Goal: Transaction & Acquisition: Book appointment/travel/reservation

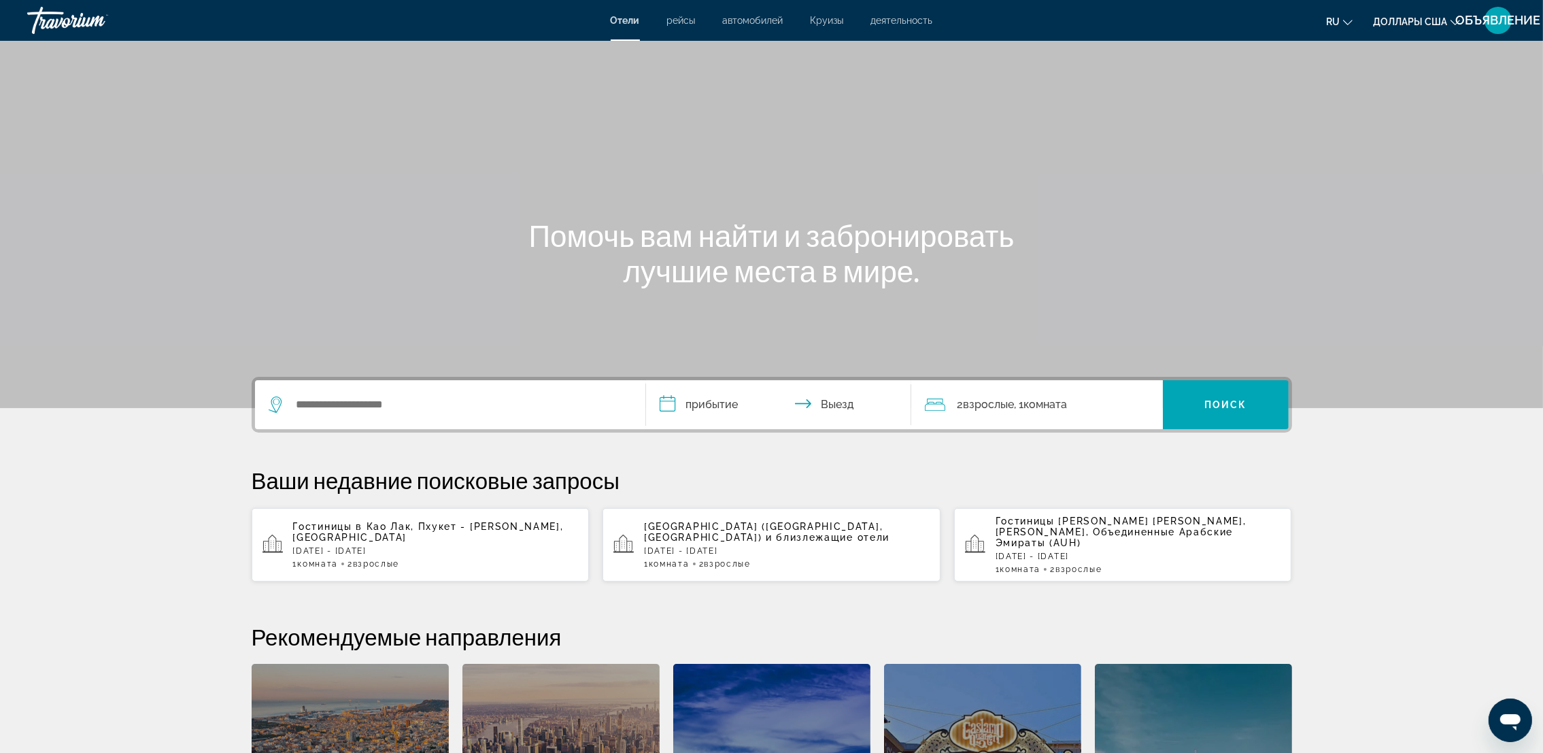
click at [898, 19] on span "деятельность" at bounding box center [902, 20] width 62 height 11
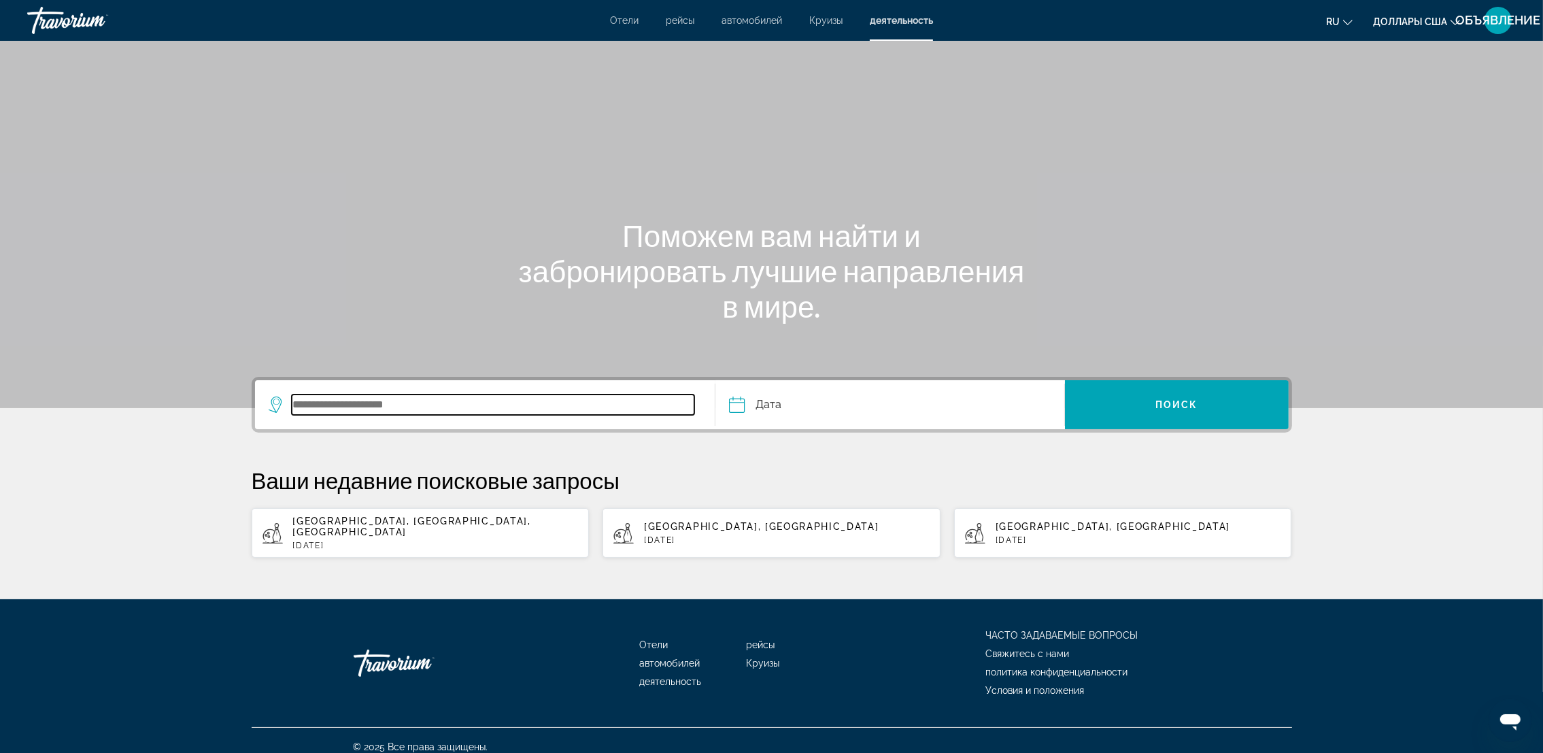
click at [572, 414] on input "Виджет поиска" at bounding box center [493, 404] width 403 height 20
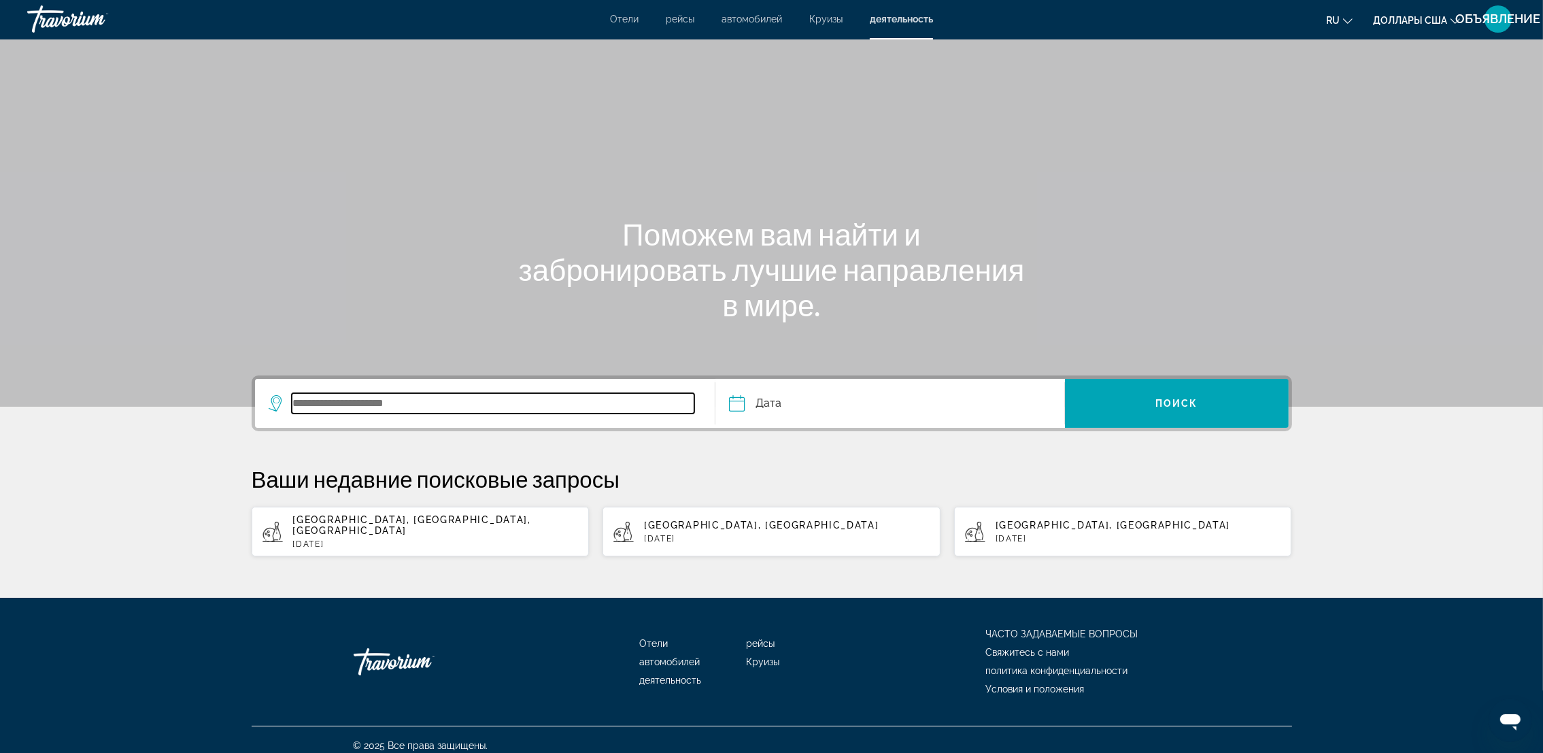
click at [416, 399] on input "Виджет поиска" at bounding box center [493, 403] width 403 height 20
click at [410, 403] on input "Виджет поиска" at bounding box center [493, 403] width 403 height 20
click at [352, 401] on input "Виджет поиска" at bounding box center [493, 403] width 403 height 20
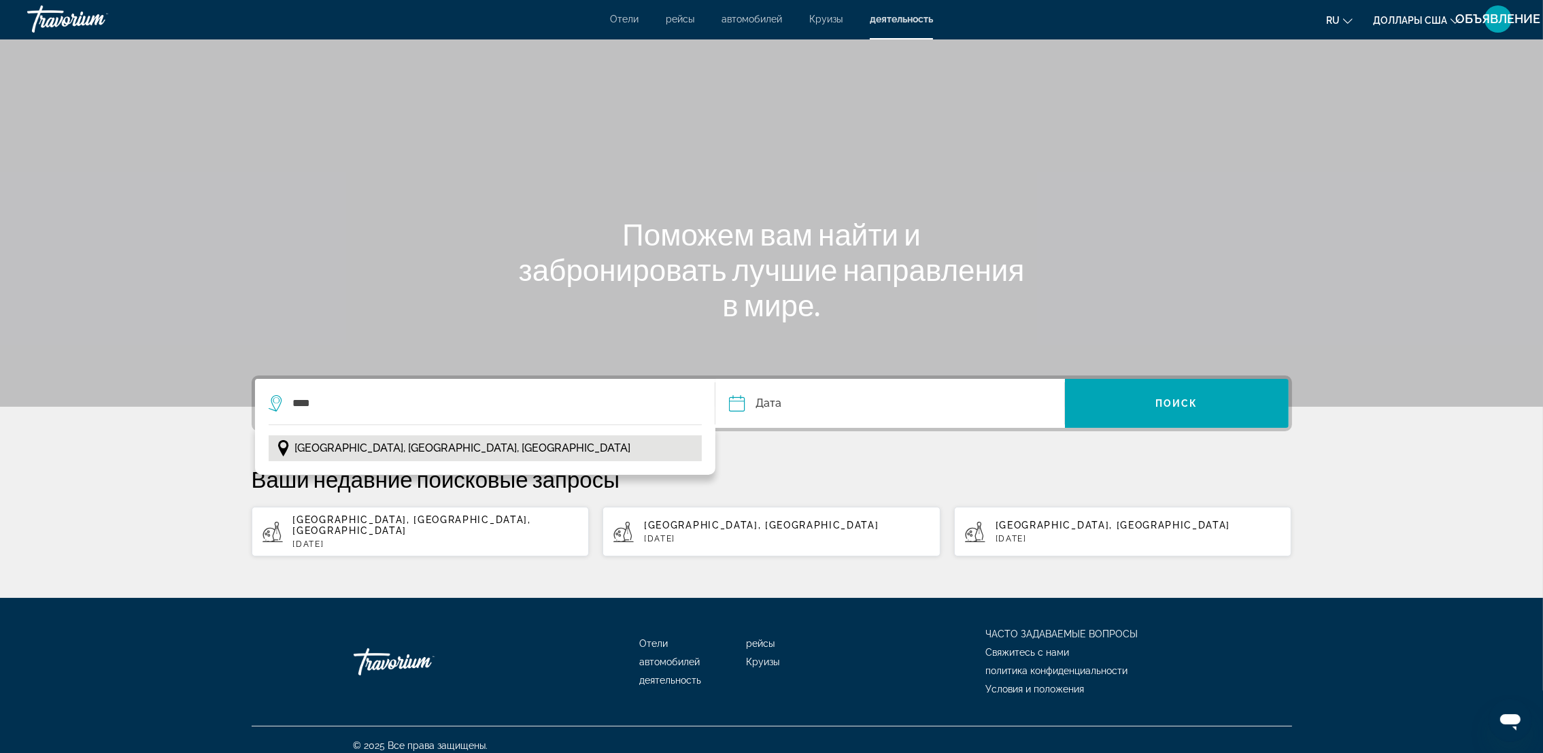
click at [382, 453] on span "[GEOGRAPHIC_DATA], [GEOGRAPHIC_DATA], [GEOGRAPHIC_DATA]" at bounding box center [463, 448] width 336 height 19
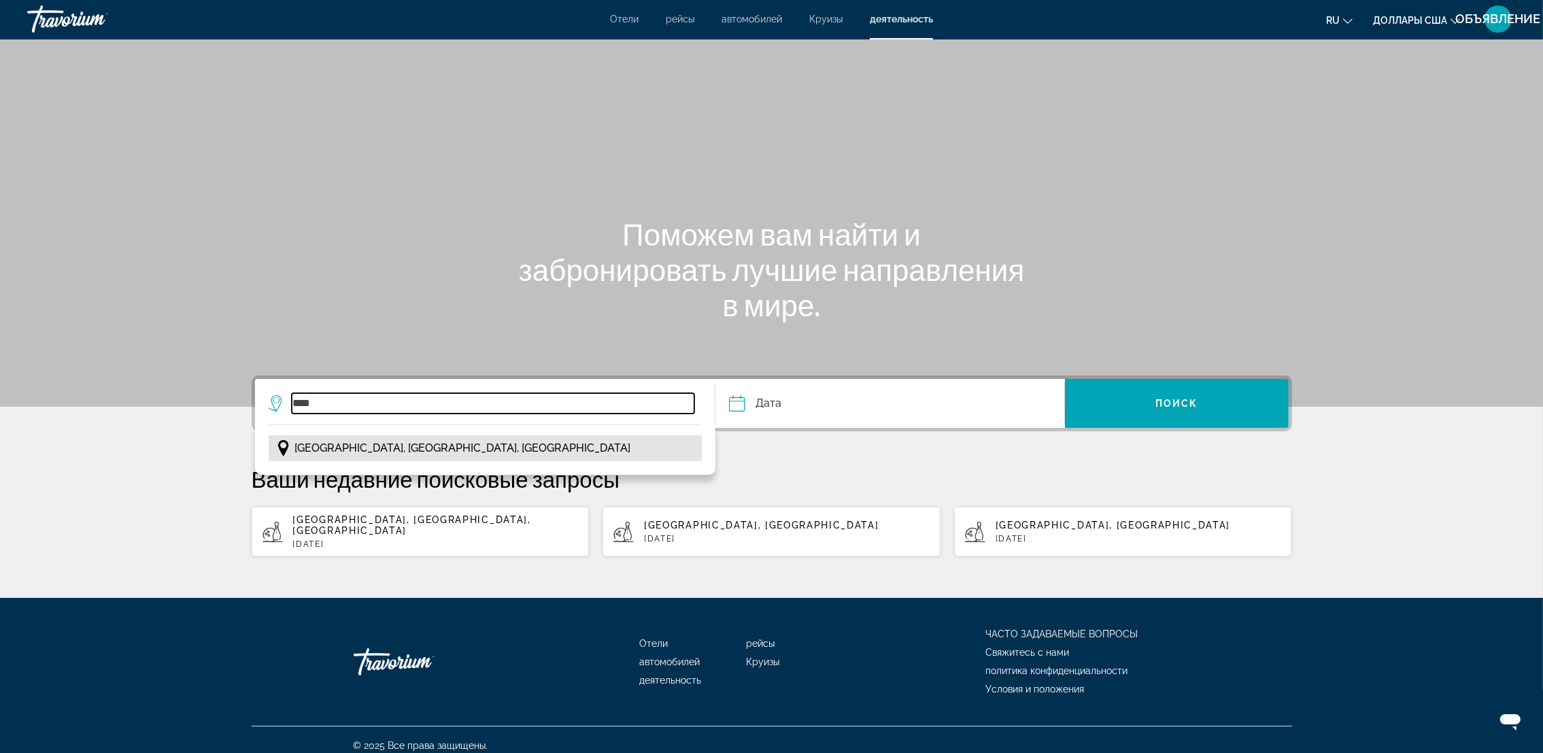
type input "**********"
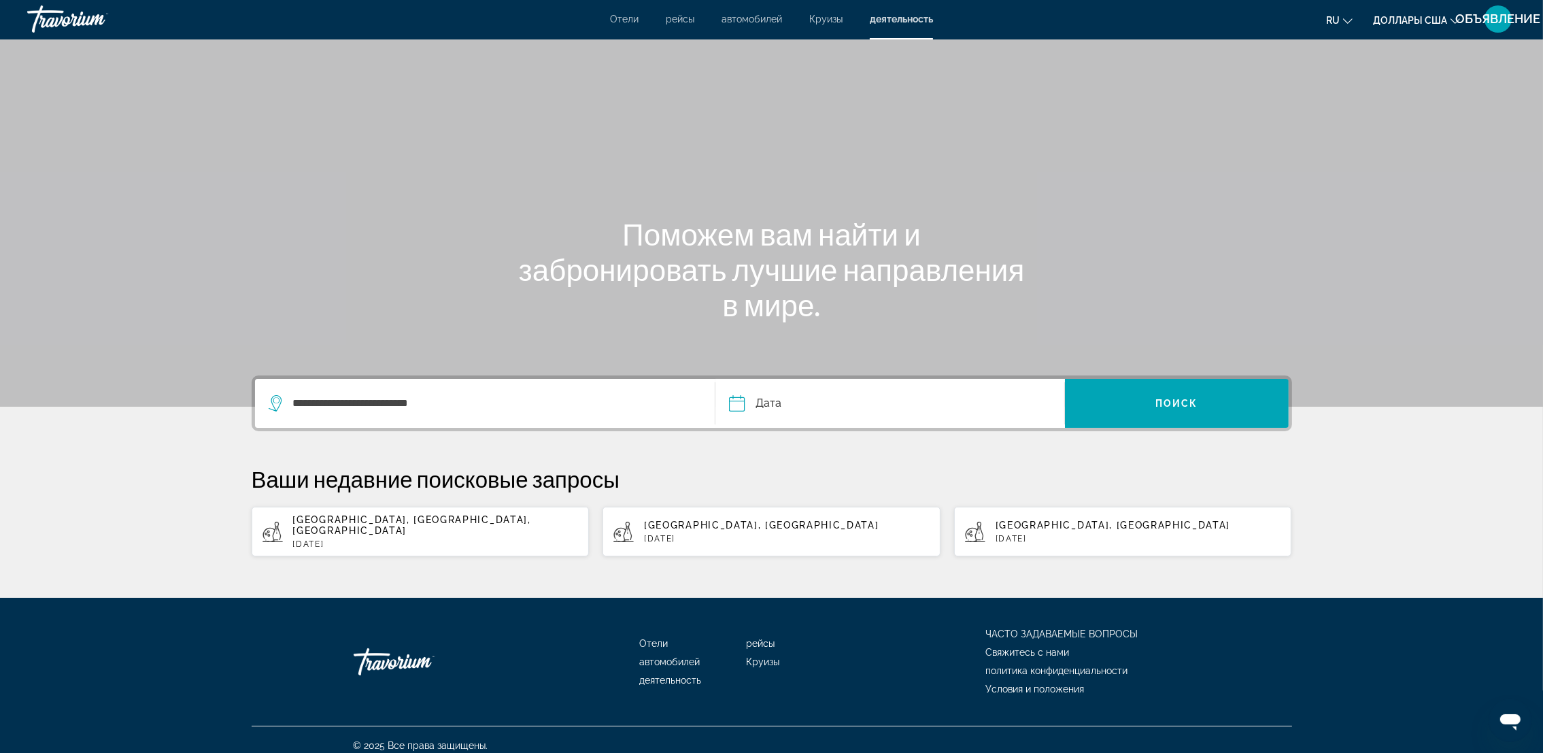
click at [733, 407] on input "Дата" at bounding box center [812, 405] width 173 height 53
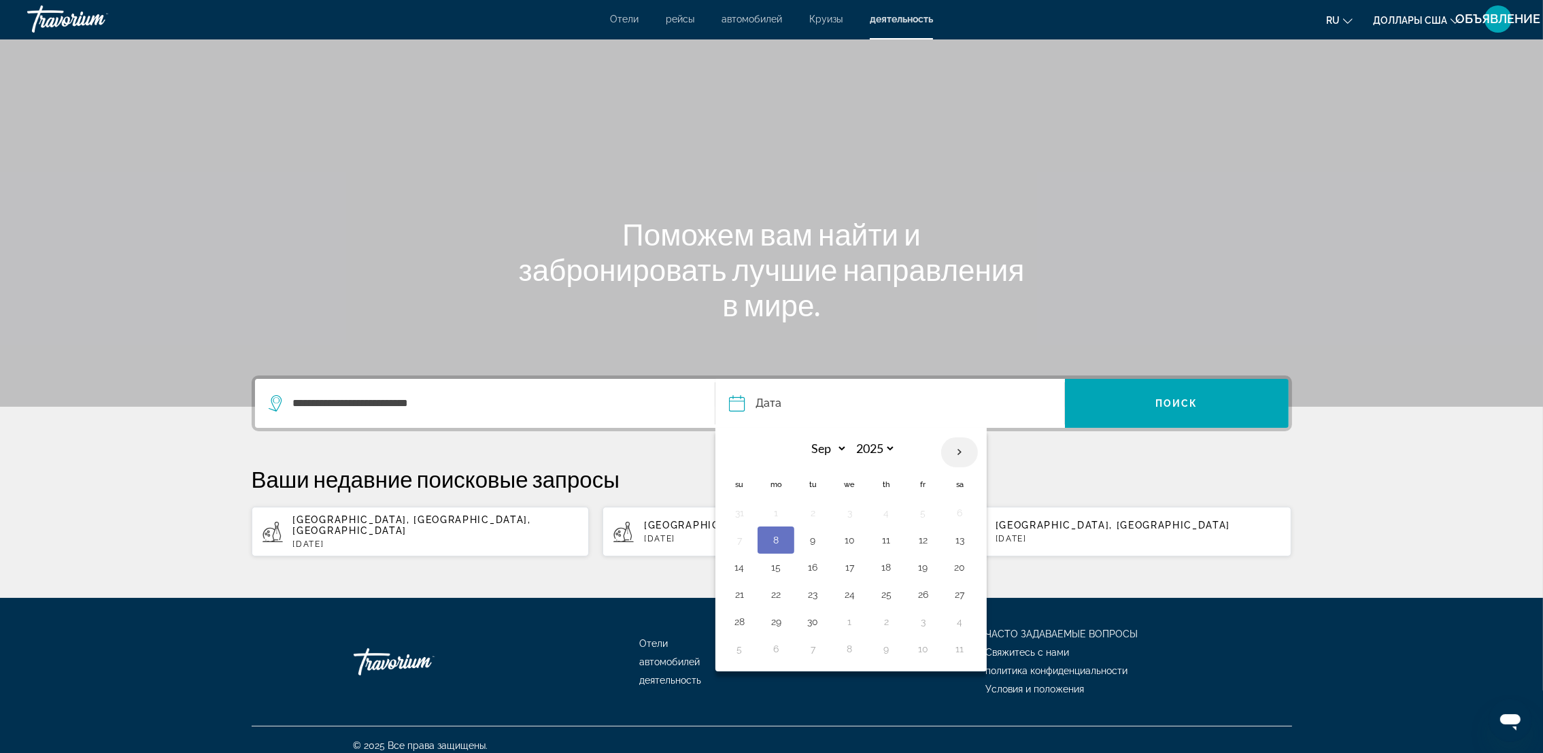
click at [965, 454] on th "Next month" at bounding box center [959, 452] width 37 height 30
select select "**"
click at [884, 597] on button "20" at bounding box center [886, 594] width 22 height 19
type input "**********"
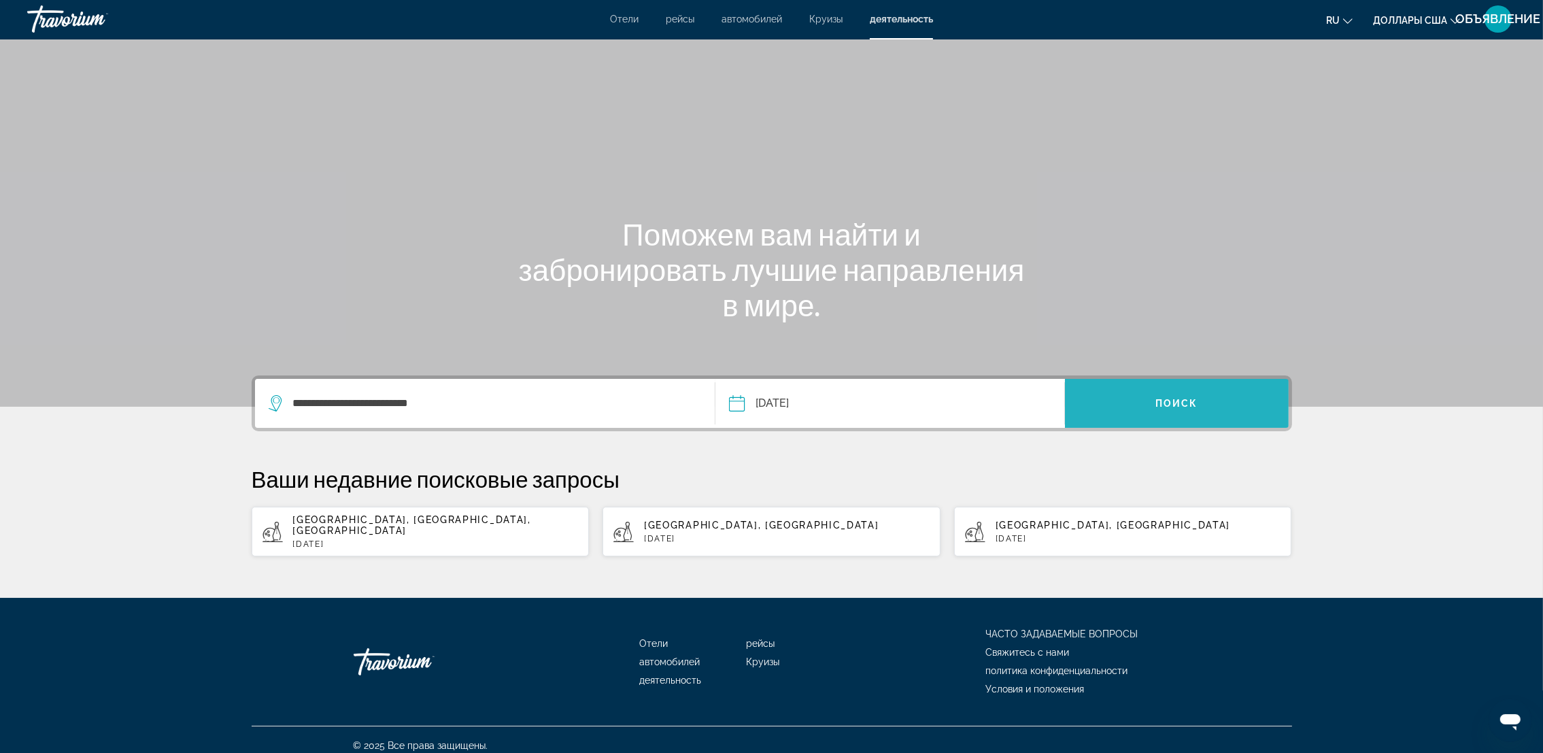
click at [1190, 395] on span "Виджет поиска" at bounding box center [1177, 403] width 224 height 33
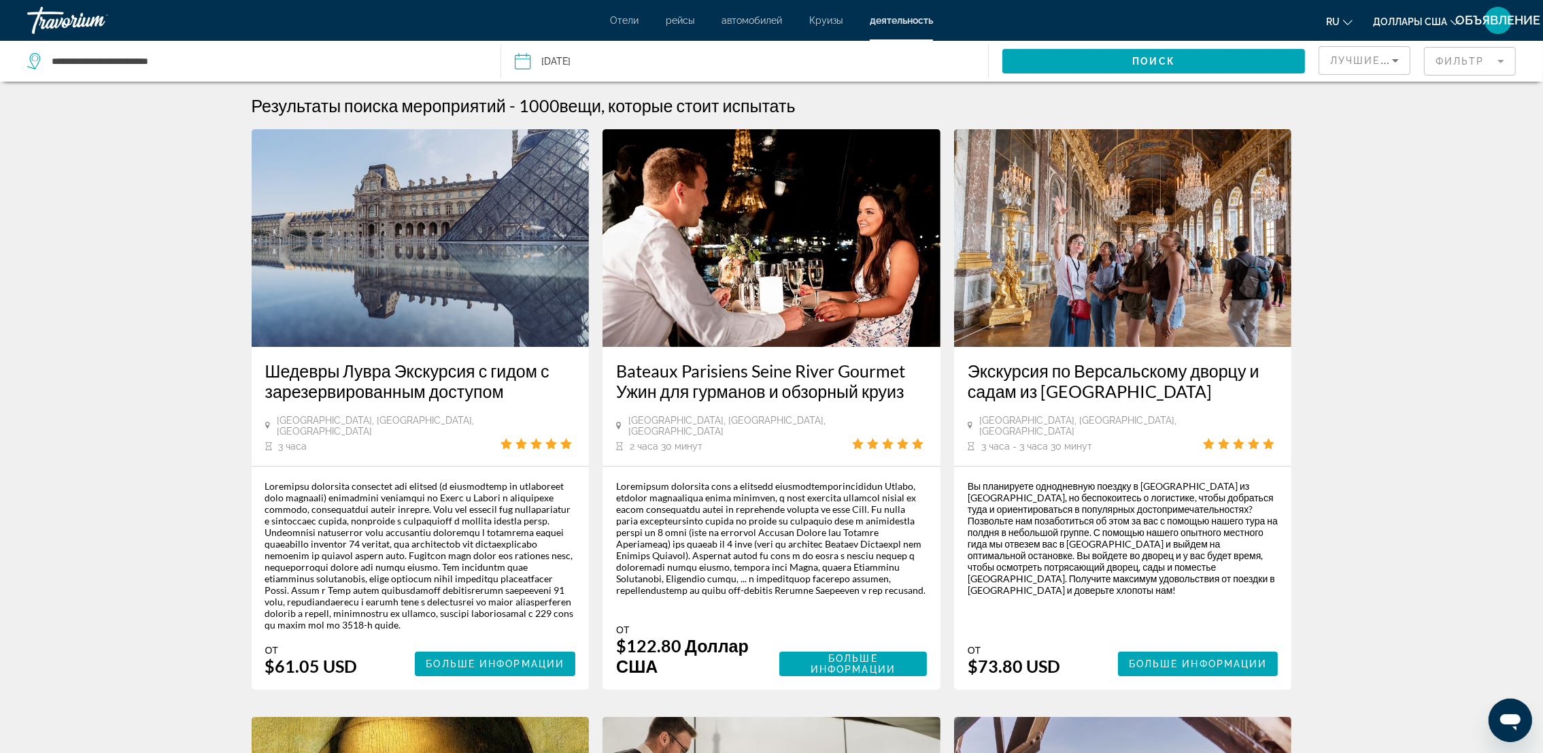
click at [1495, 64] on mat-form-field "Фильтр" at bounding box center [1470, 61] width 92 height 29
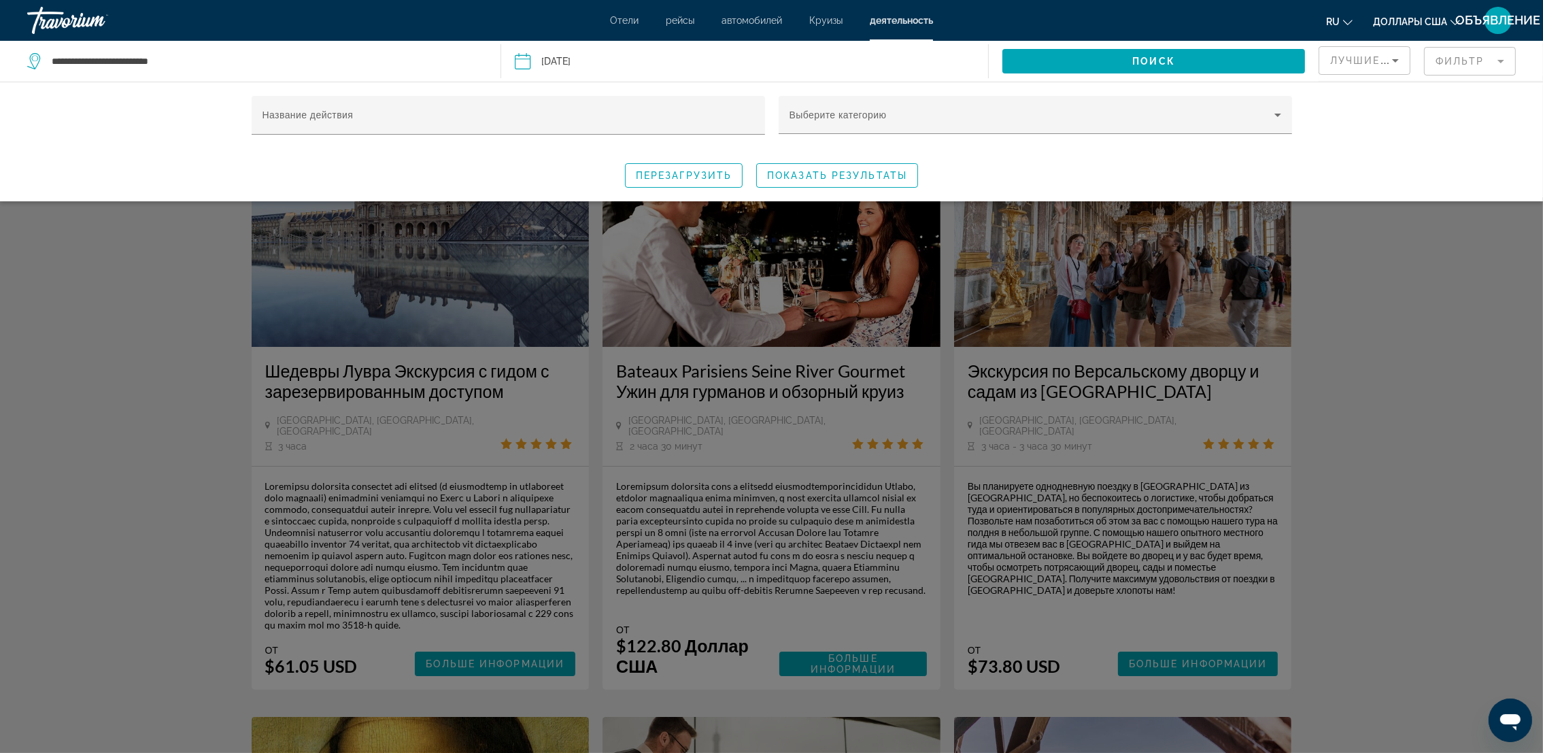
click at [1475, 444] on div "Виджет поиска" at bounding box center [771, 475] width 1543 height 556
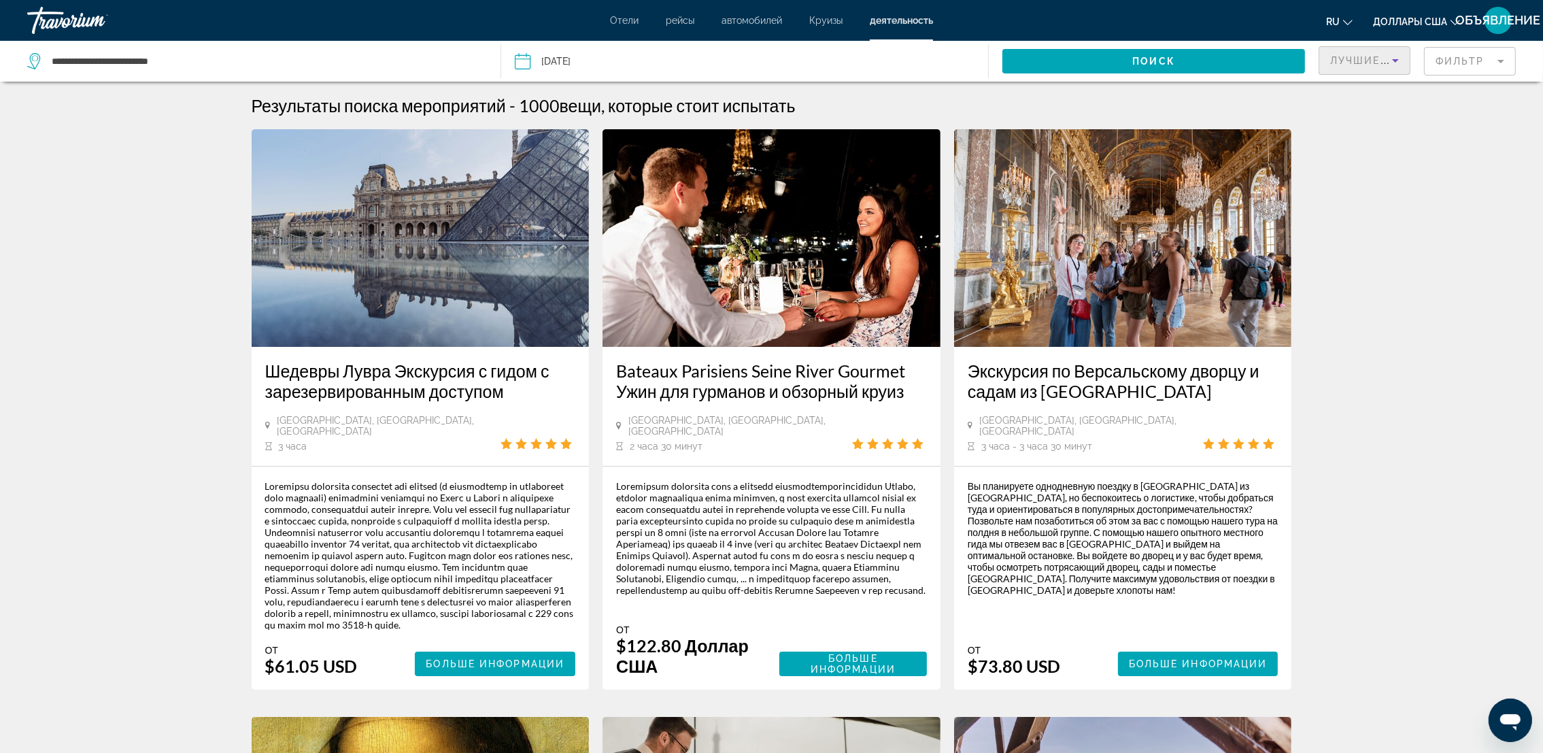
click at [1393, 58] on icon "Сортировать по" at bounding box center [1395, 60] width 16 height 16
click at [1364, 131] on span "Низшая цена" at bounding box center [1359, 128] width 58 height 11
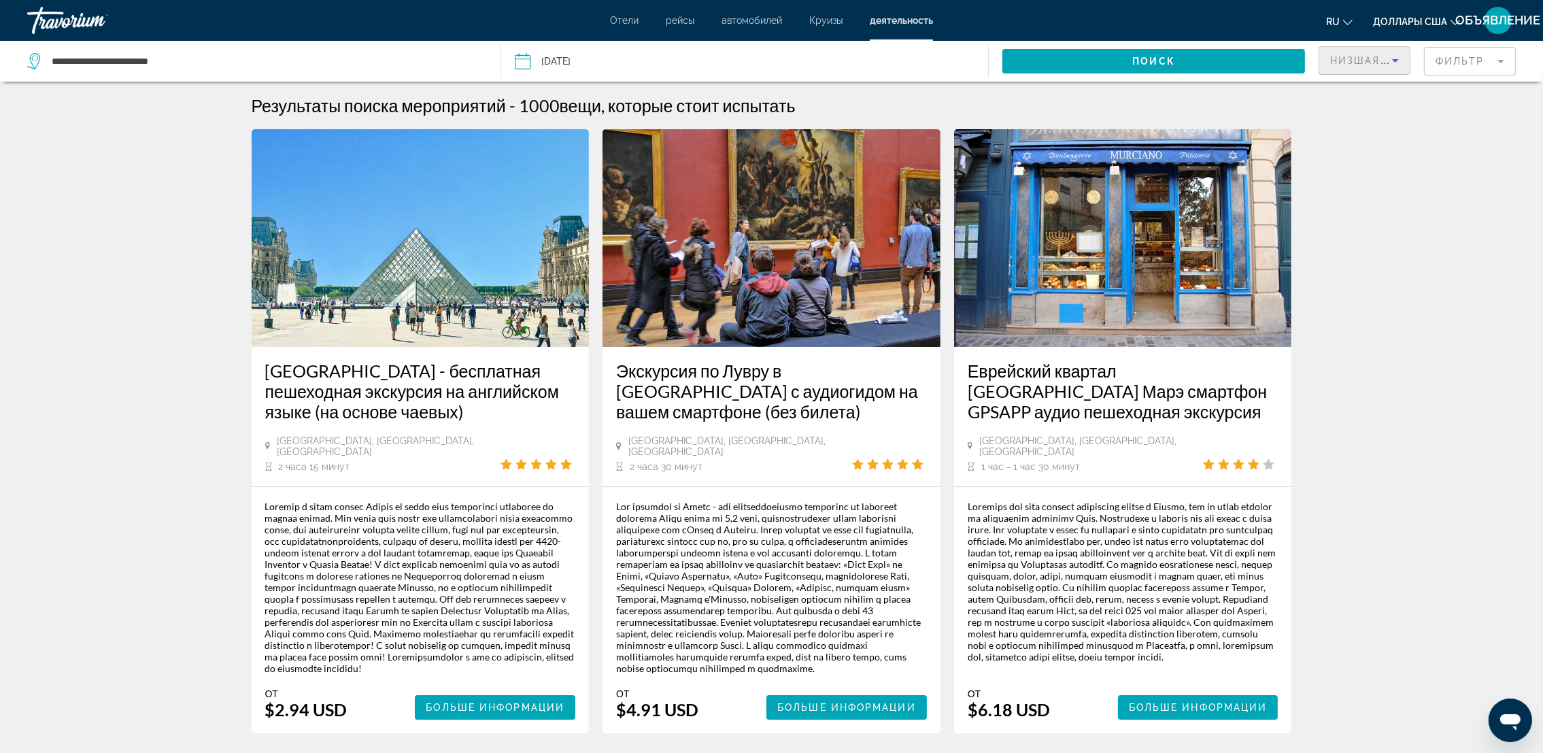
click at [1390, 61] on icon "Сортировать по" at bounding box center [1395, 60] width 16 height 16
click at [1364, 91] on span "Лучшие продавцы" at bounding box center [1352, 95] width 44 height 27
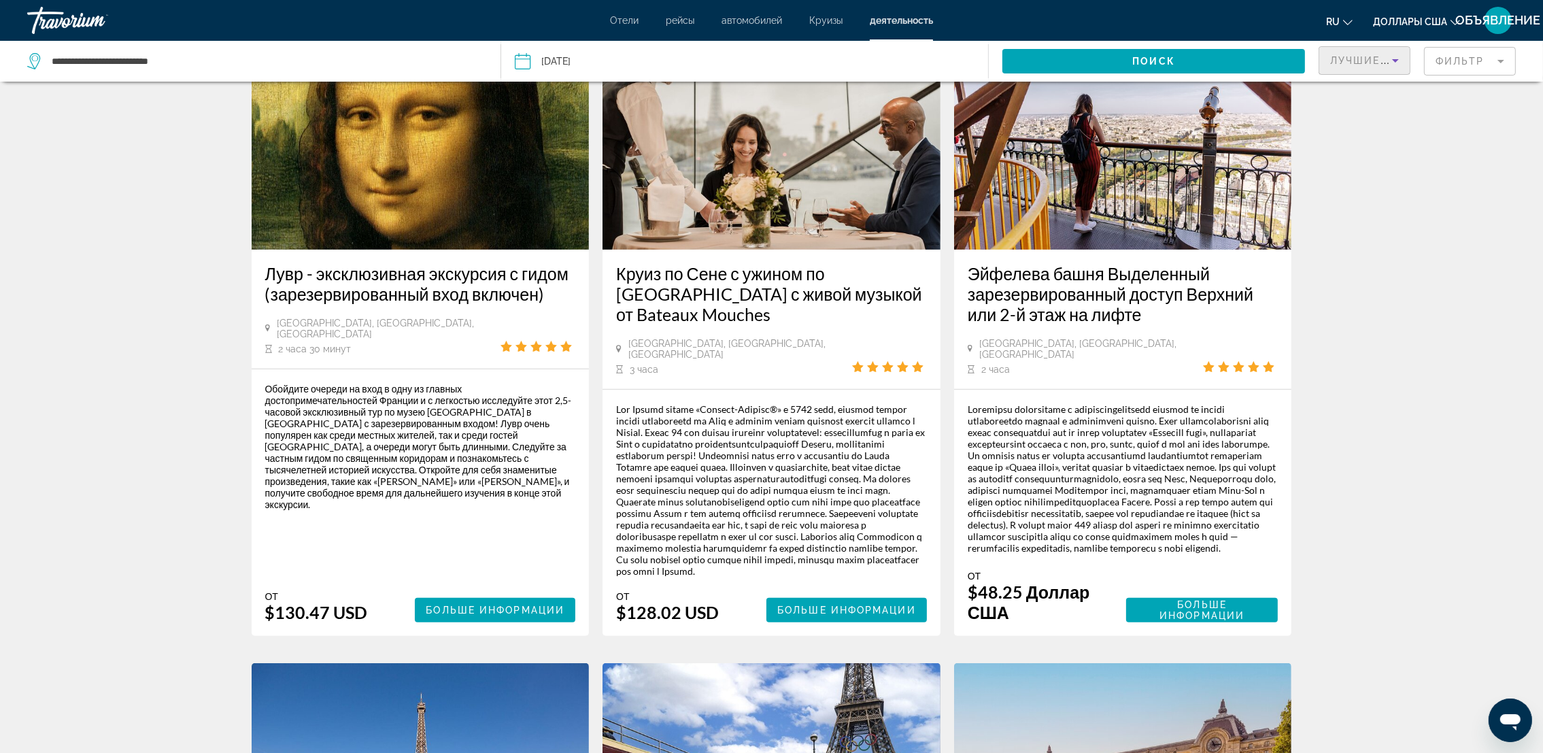
scroll to position [688, 0]
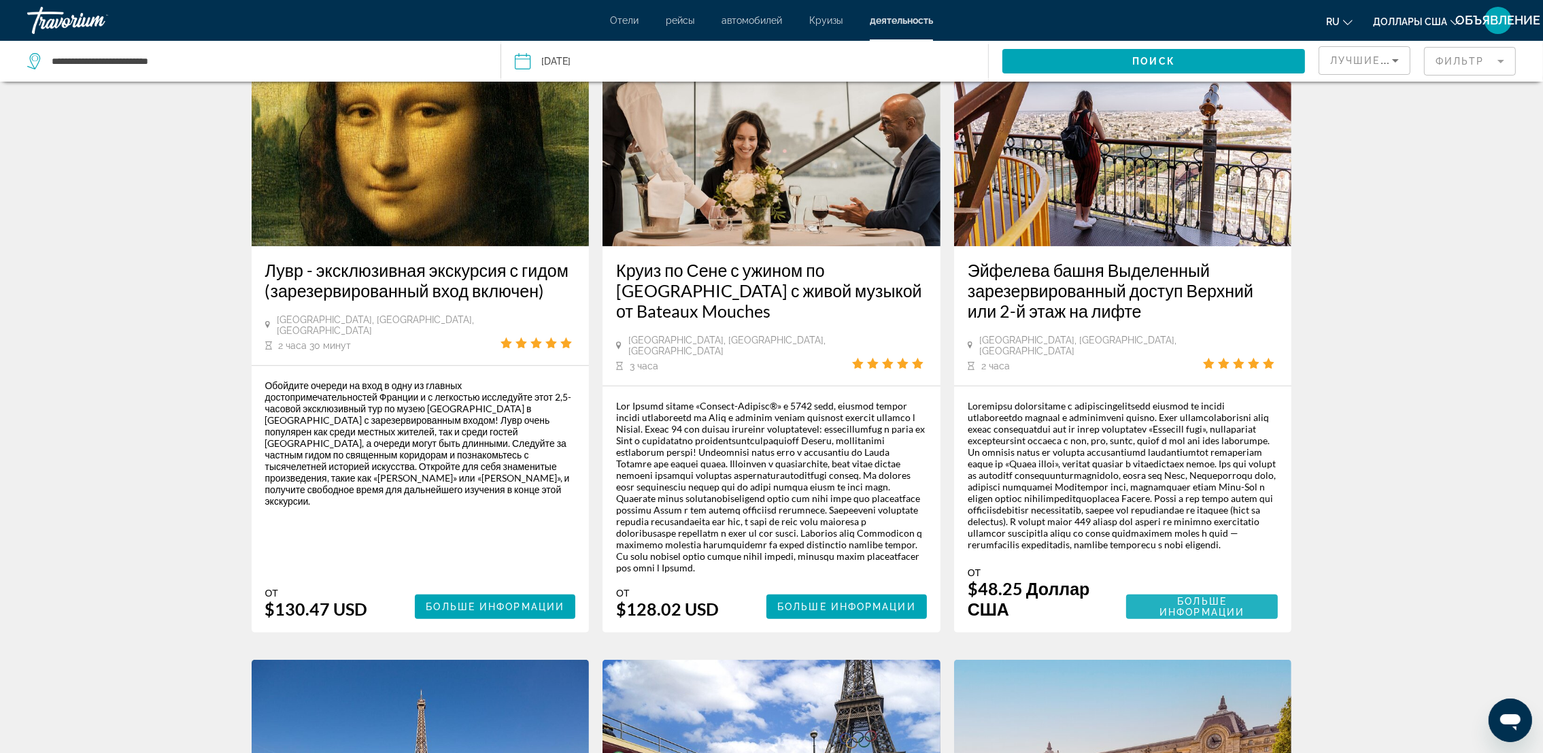
click at [1201, 615] on span "Больше информации" at bounding box center [1202, 607] width 85 height 22
